Goal: Task Accomplishment & Management: Manage account settings

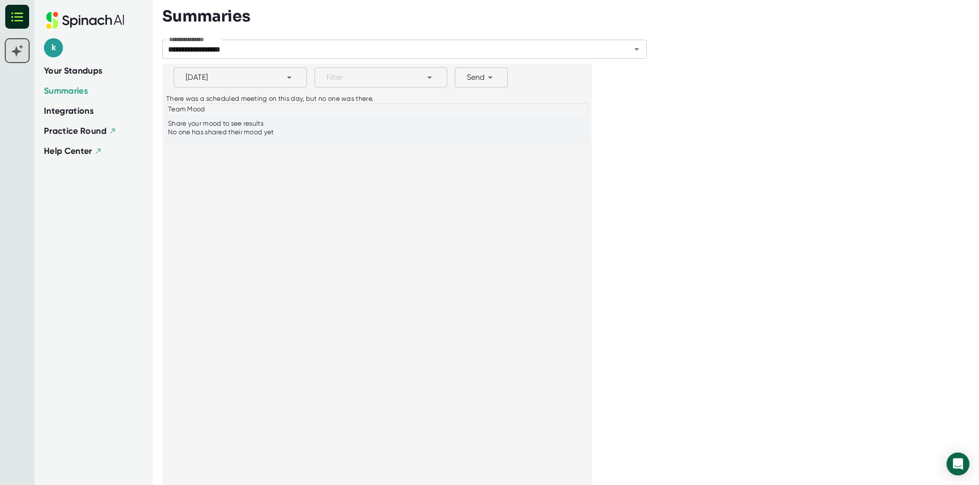
click at [16, 54] on icon at bounding box center [16, 51] width 11 height 11
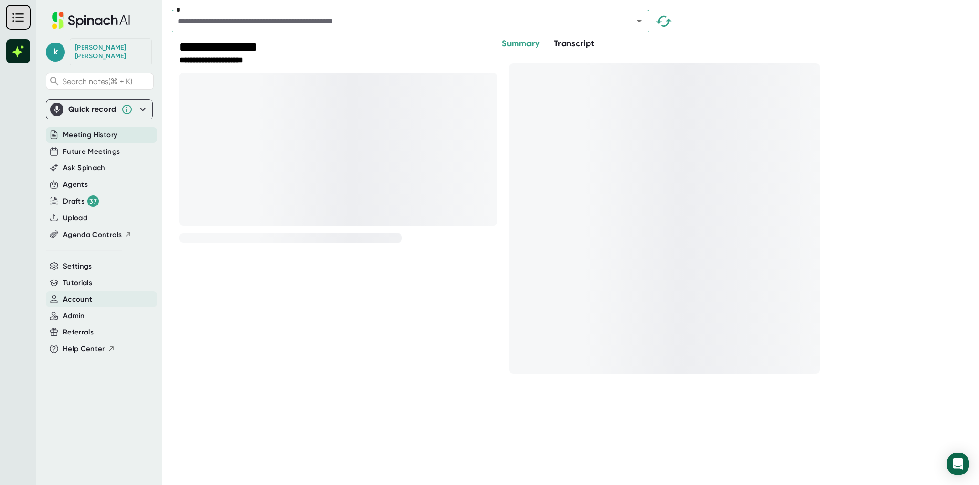
click at [81, 294] on span "Account" at bounding box center [77, 299] width 29 height 11
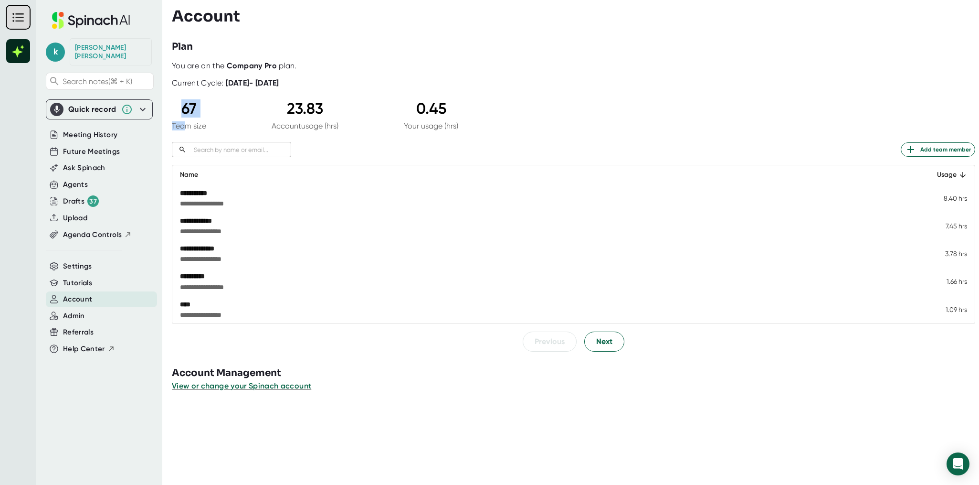
drag, startPoint x: 187, startPoint y: 96, endPoint x: 183, endPoint y: 124, distance: 28.0
click at [183, 124] on div "**********" at bounding box center [574, 206] width 804 height 290
click at [285, 69] on div "You are on the Company Pro plan." at bounding box center [574, 66] width 804 height 10
click at [247, 69] on b "Company Pro" at bounding box center [252, 65] width 50 height 9
click at [236, 67] on b "Company Pro" at bounding box center [252, 65] width 50 height 9
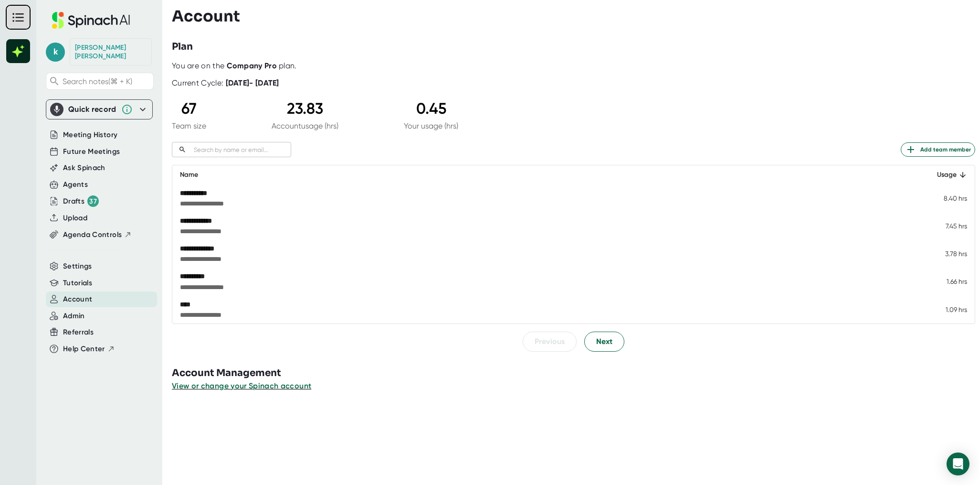
click at [186, 104] on div "67" at bounding box center [189, 108] width 34 height 18
click at [172, 104] on div "67" at bounding box center [189, 108] width 34 height 18
click at [181, 105] on div "67" at bounding box center [189, 108] width 34 height 18
click at [236, 109] on div "67 Team size 23.83 Account usage (hrs) 0.45 Your usage (hrs)" at bounding box center [315, 114] width 287 height 31
drag, startPoint x: 887, startPoint y: 126, endPoint x: 959, endPoint y: 148, distance: 75.4
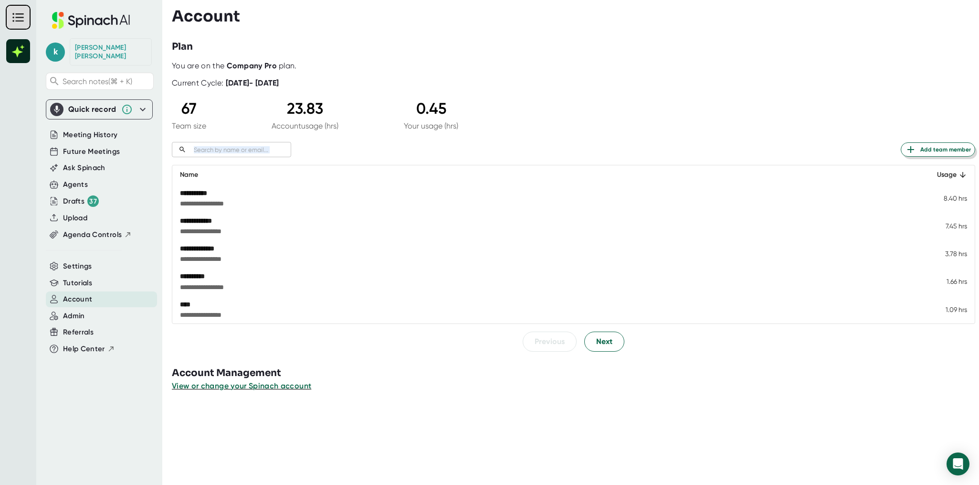
click at [959, 148] on div "**********" at bounding box center [574, 206] width 804 height 290
